Goal: Navigation & Orientation: Find specific page/section

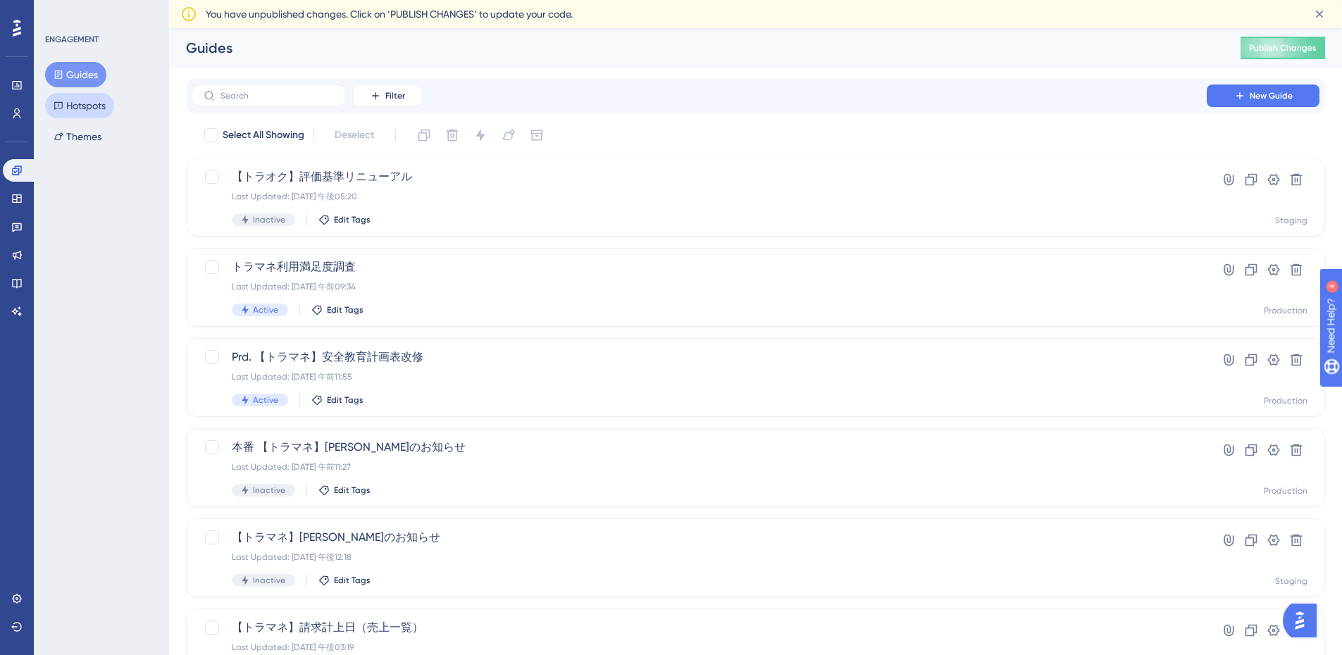
click at [88, 102] on button "Hotspots" at bounding box center [79, 105] width 69 height 25
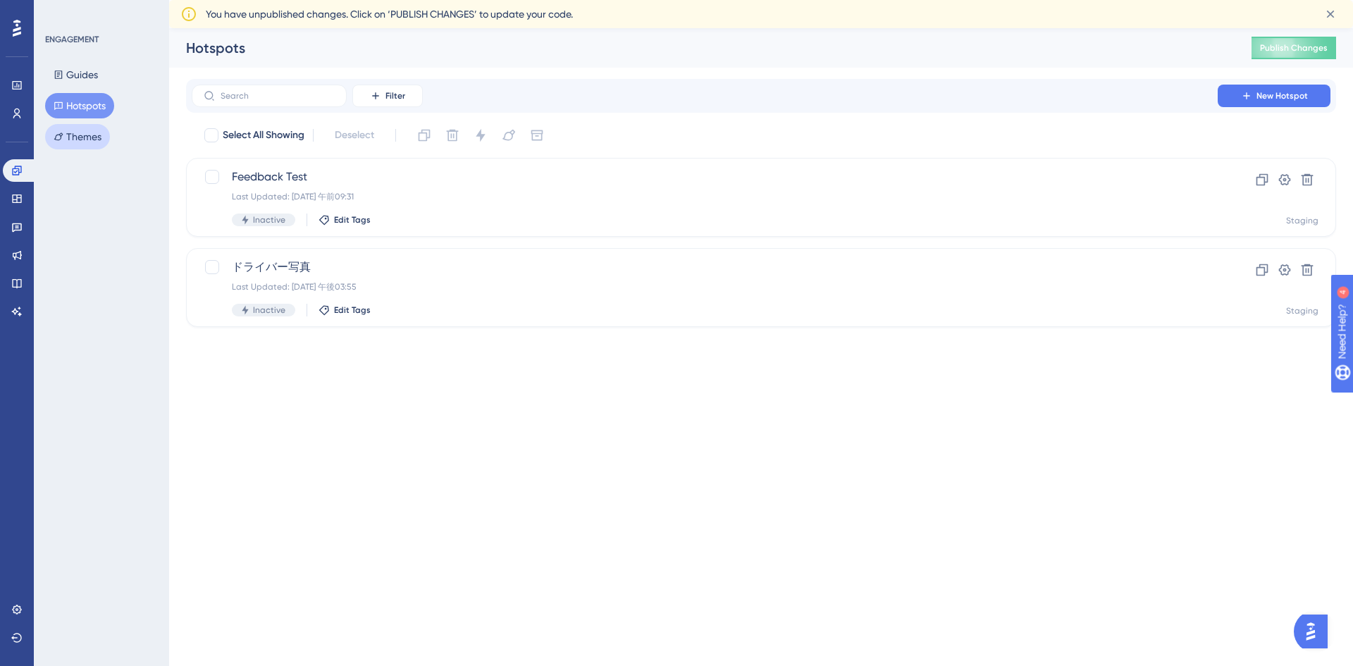
click at [78, 130] on button "Themes" at bounding box center [77, 136] width 65 height 25
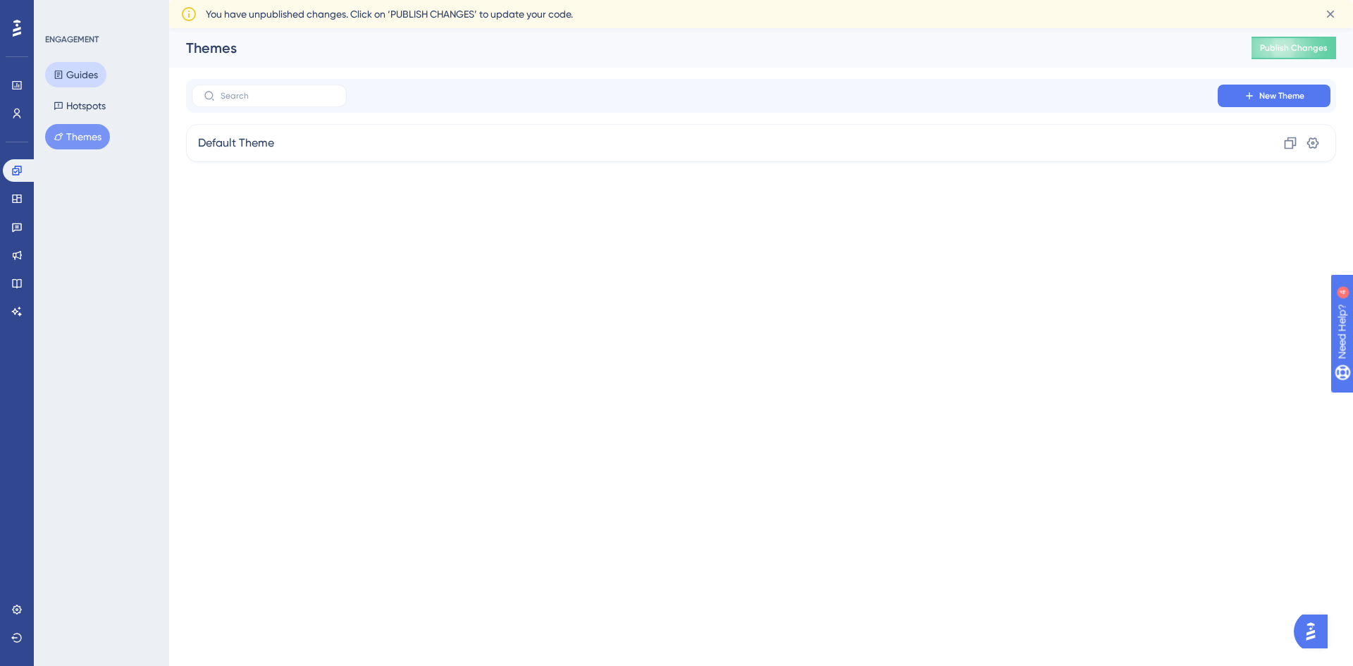
click at [76, 71] on button "Guides" at bounding box center [75, 74] width 61 height 25
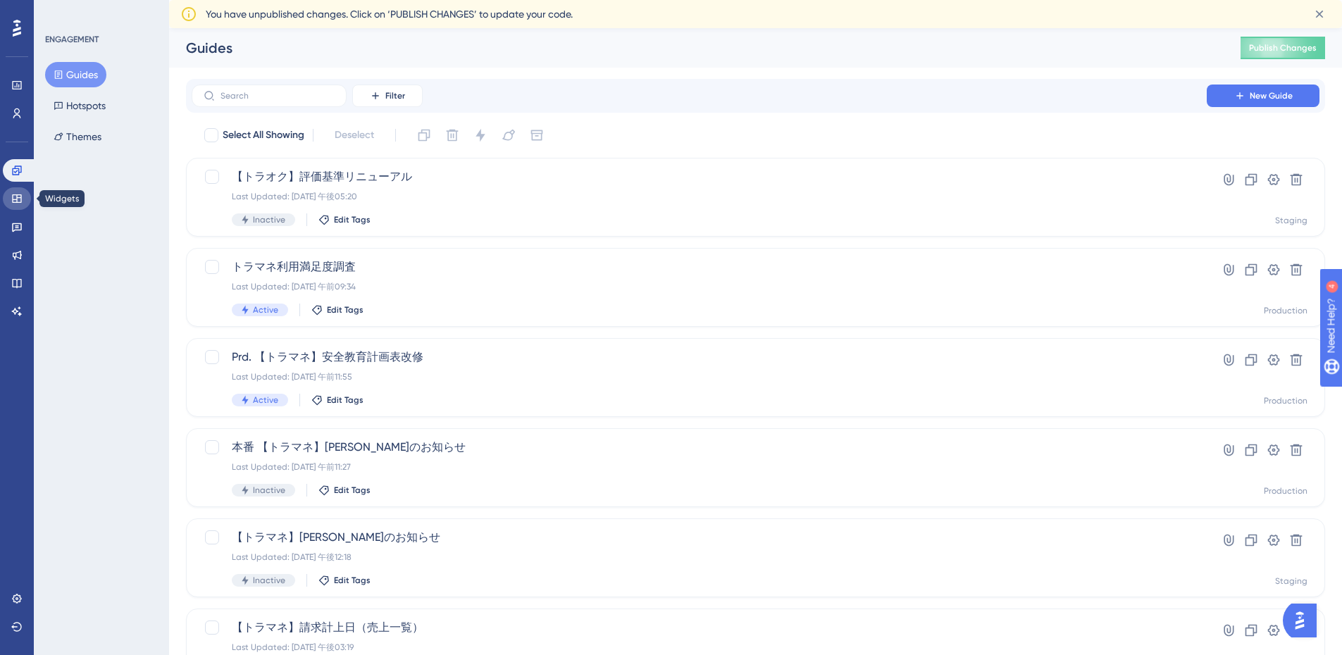
click at [13, 204] on icon at bounding box center [16, 198] width 11 height 11
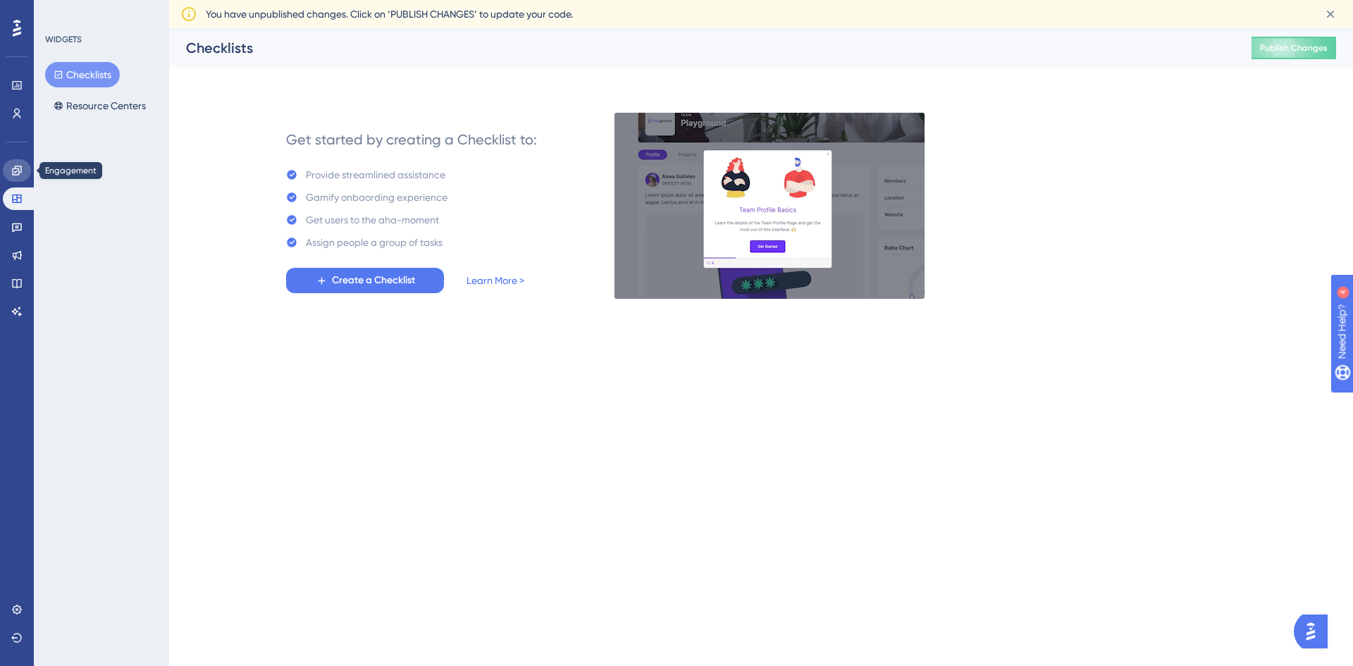
click at [13, 174] on icon at bounding box center [16, 170] width 11 height 11
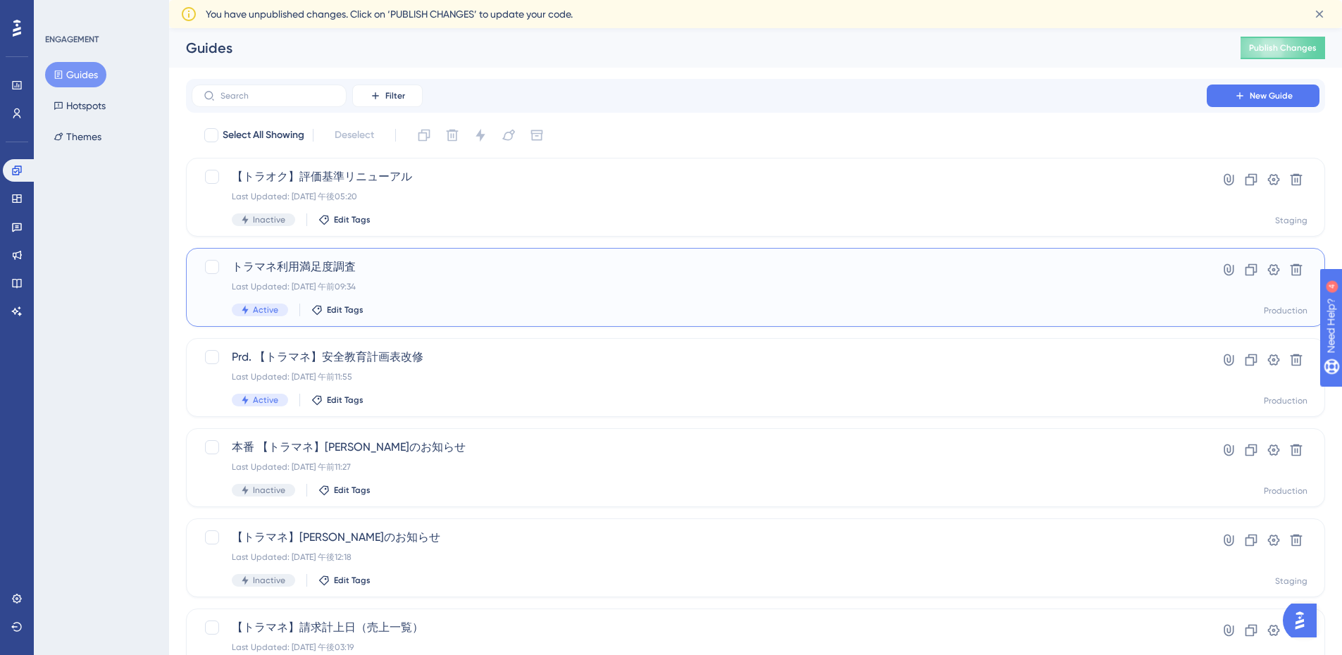
click at [481, 297] on div "トラマネ利用満足度調査 Last Updated: [DATE] 午前09:34 Active Edit Tags" at bounding box center [699, 288] width 935 height 58
